Goal: Information Seeking & Learning: Learn about a topic

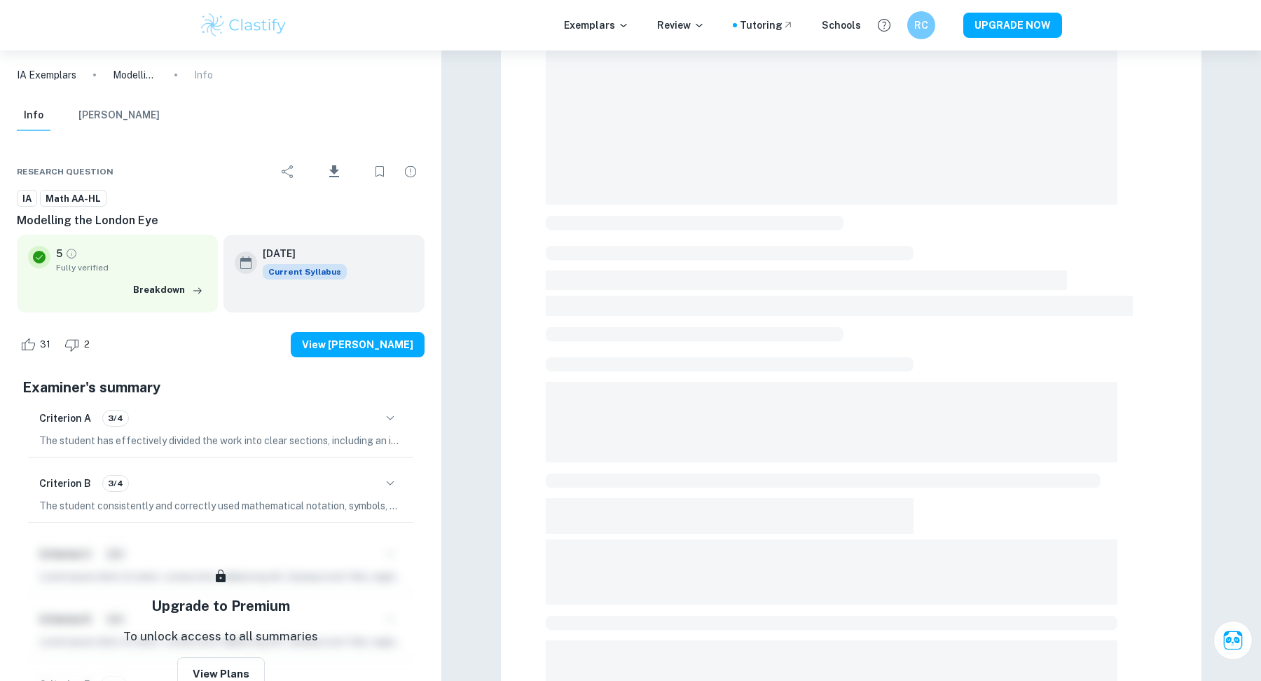
scroll to position [163, 0]
click at [368, 487] on div "Criterion B 3/4" at bounding box center [220, 483] width 363 height 24
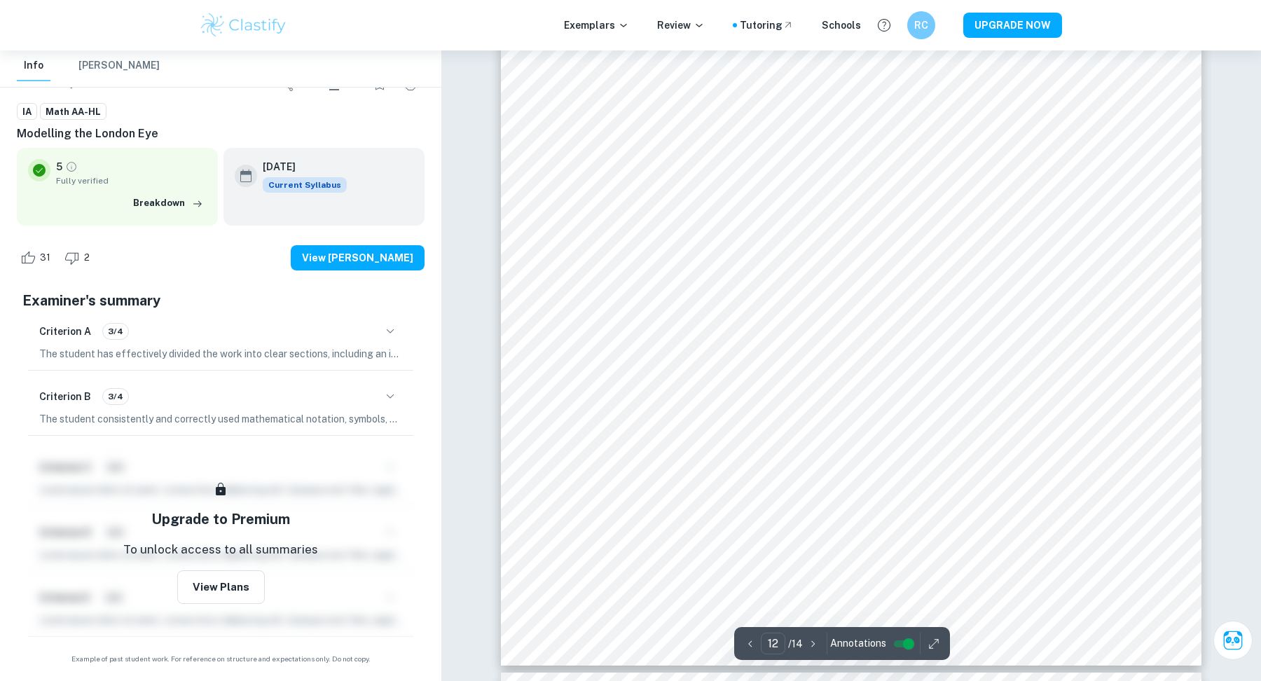
scroll to position [11681, 0]
click at [394, 388] on icon "button" at bounding box center [390, 396] width 17 height 17
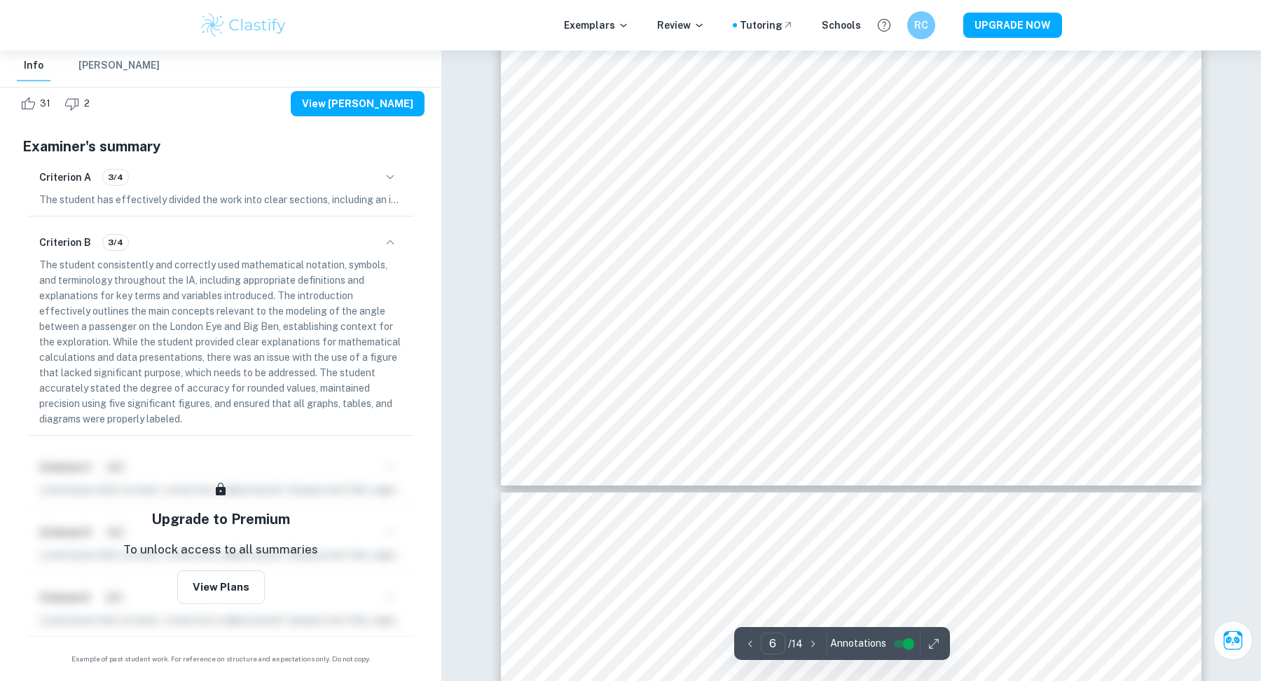
scroll to position [5703, 0]
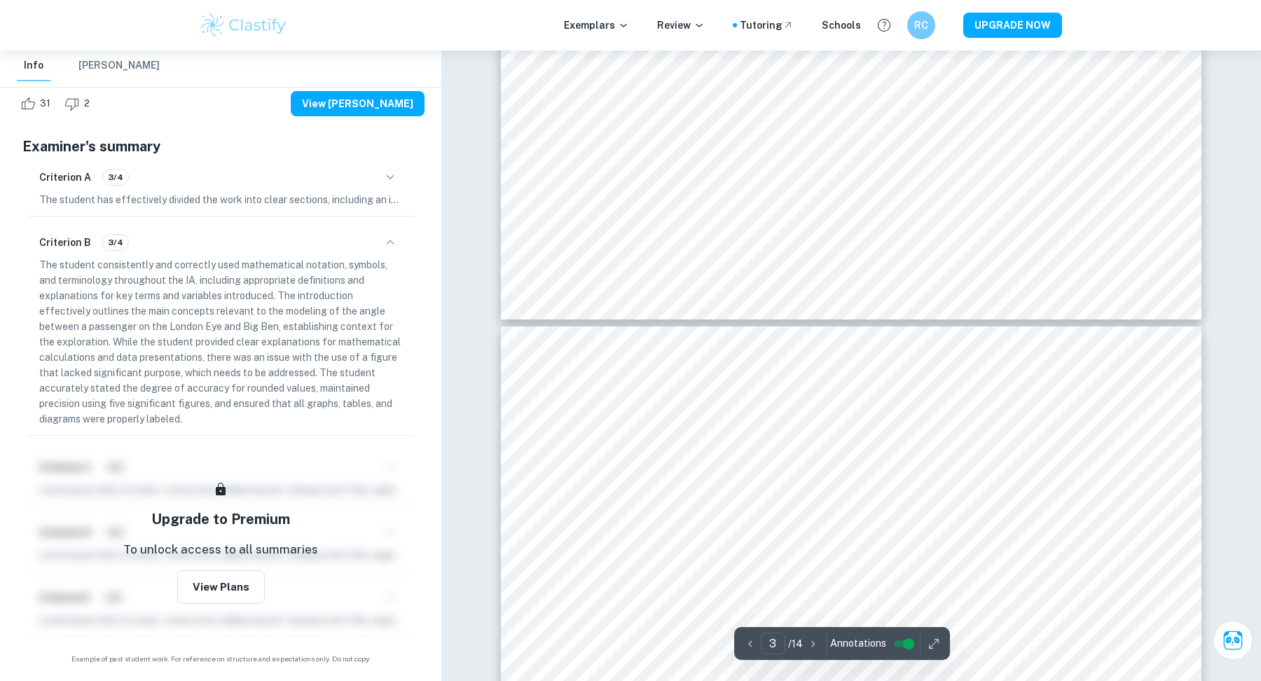
type input "4"
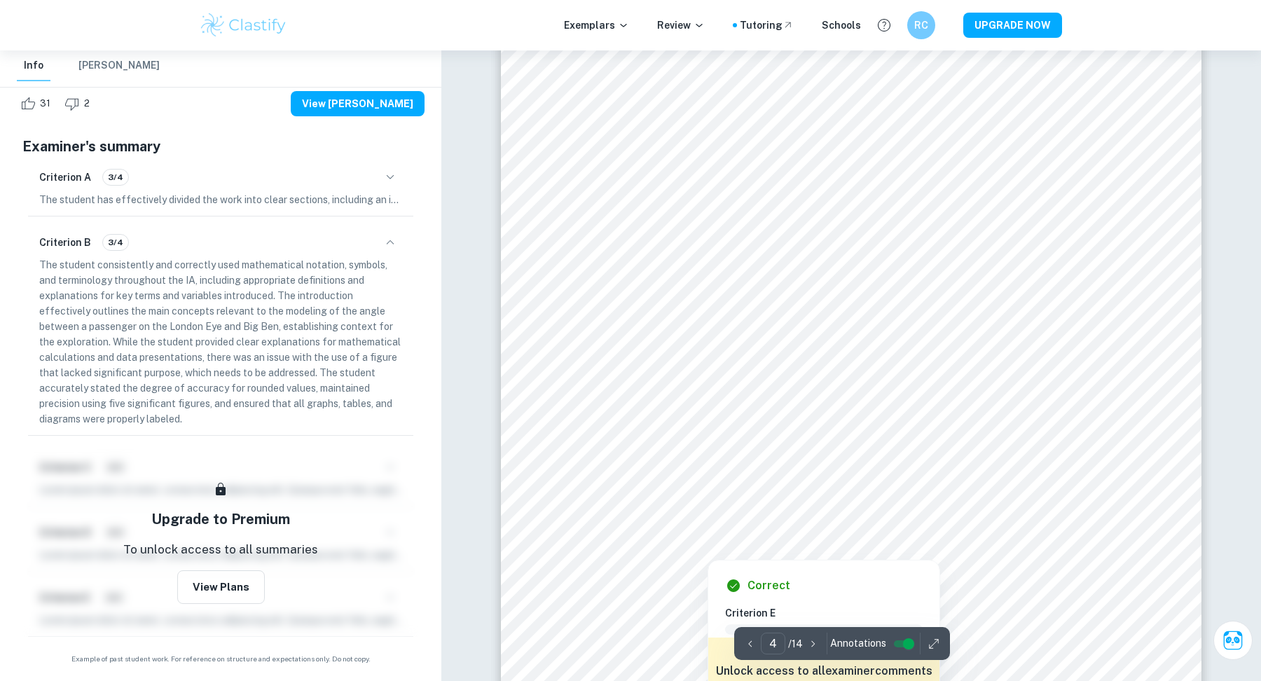
scroll to position [3549, 0]
